Goal: Navigation & Orientation: Go to known website

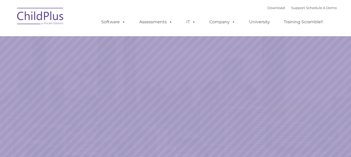
select select "MEDIUM"
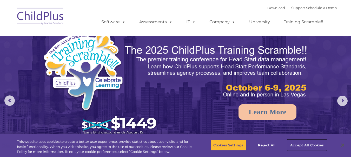
click at [308, 146] on button "Accept All Cookies" at bounding box center [306, 145] width 39 height 11
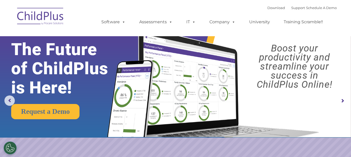
click at [22, 17] on img at bounding box center [41, 17] width 52 height 26
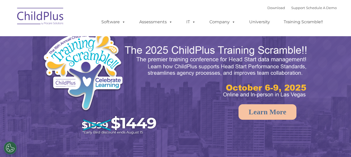
select select "MEDIUM"
